Goal: Navigation & Orientation: Go to known website

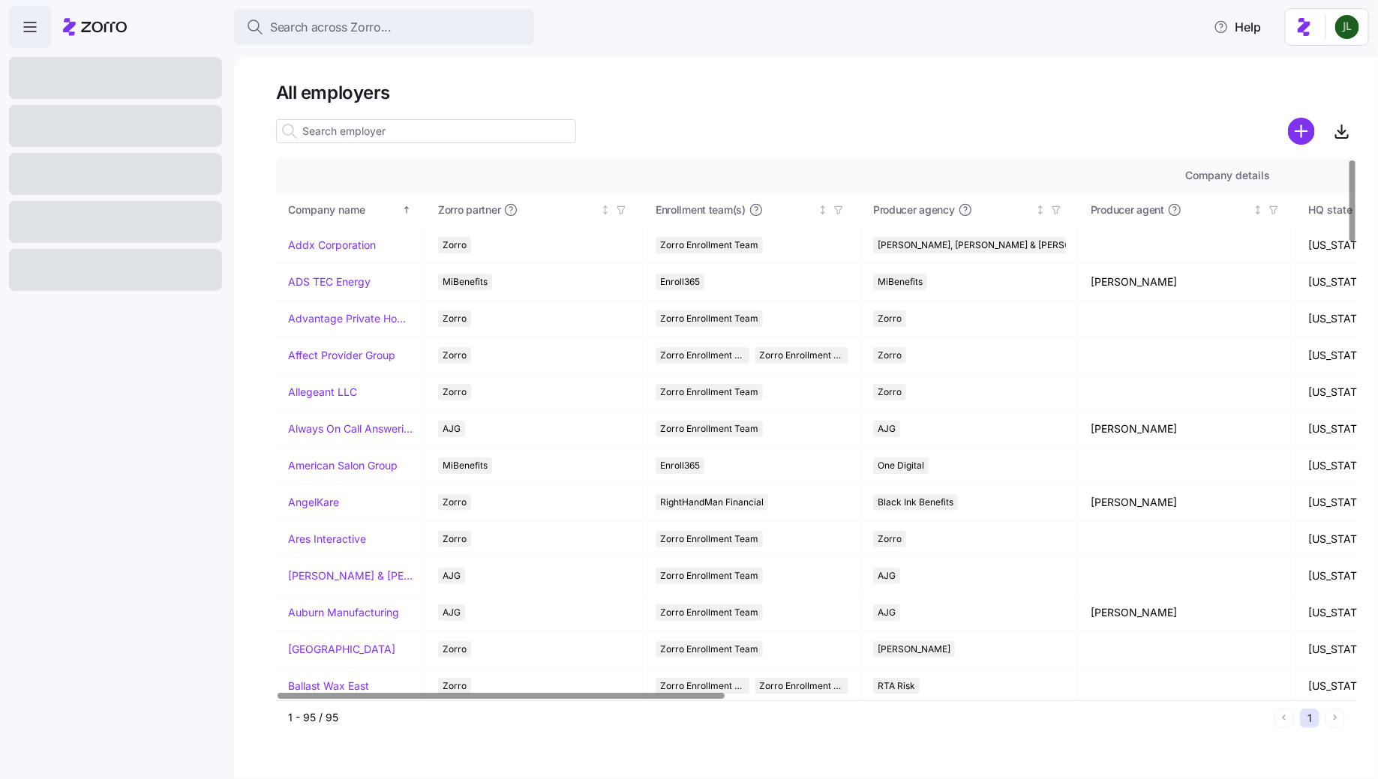
click at [1352, 29] on html "Search across Zorro... Help All employers Company details Benefit status Compan…" at bounding box center [689, 385] width 1378 height 770
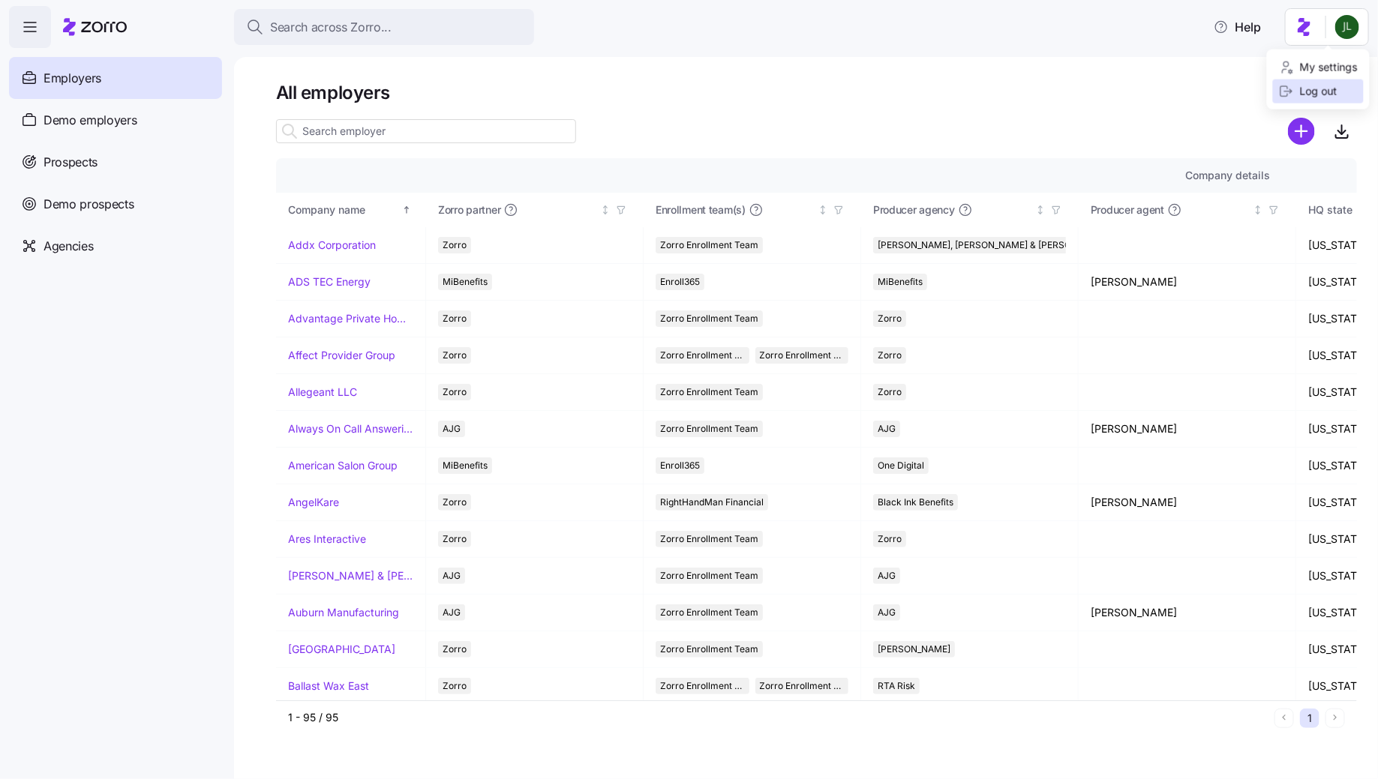
click at [1336, 94] on div "Log out" at bounding box center [1308, 91] width 58 height 16
